Goal: Navigation & Orientation: Find specific page/section

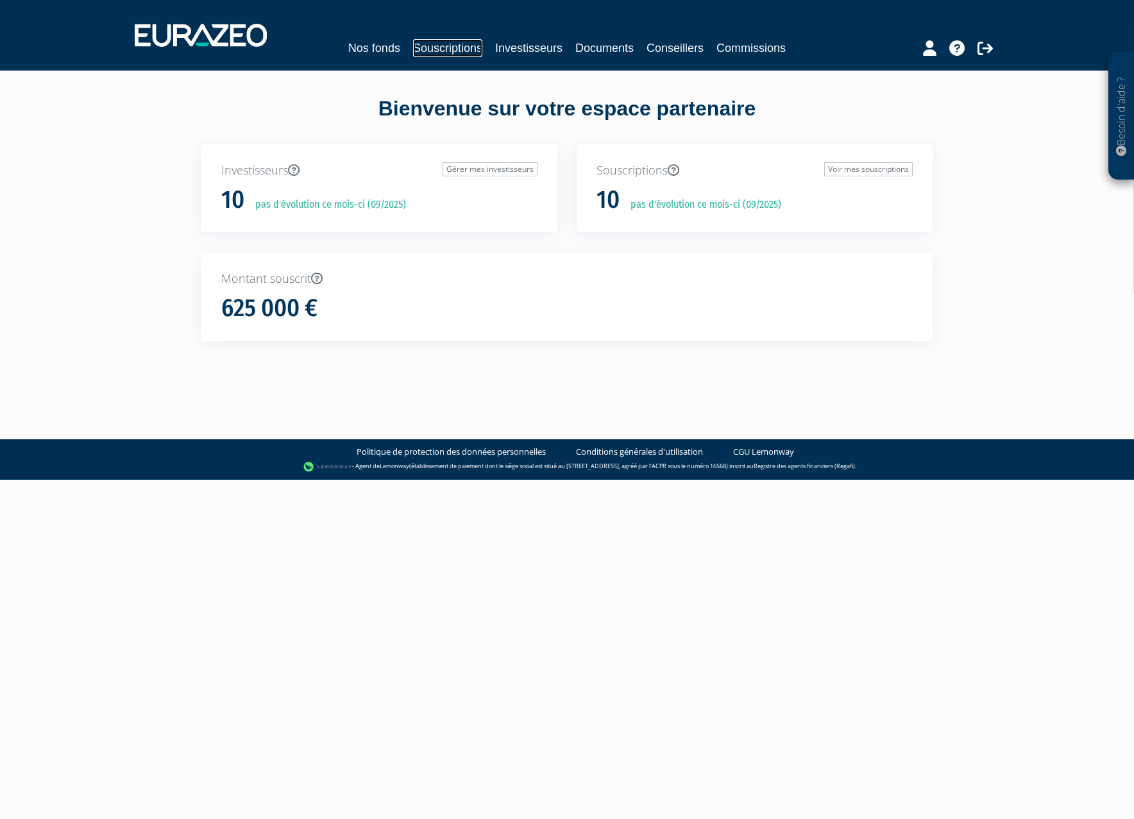
click at [454, 48] on link "Souscriptions" at bounding box center [447, 48] width 69 height 18
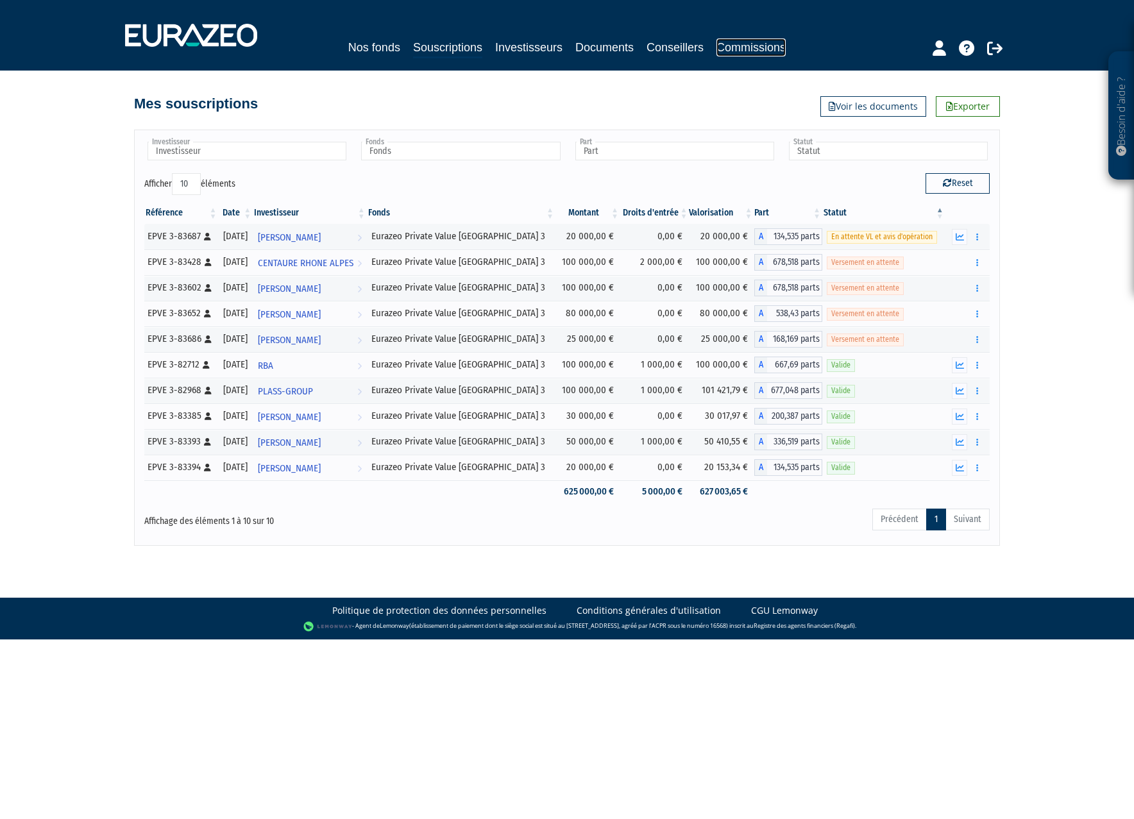
click at [760, 56] on link "Commissions" at bounding box center [751, 47] width 69 height 18
